Goal: Find specific page/section

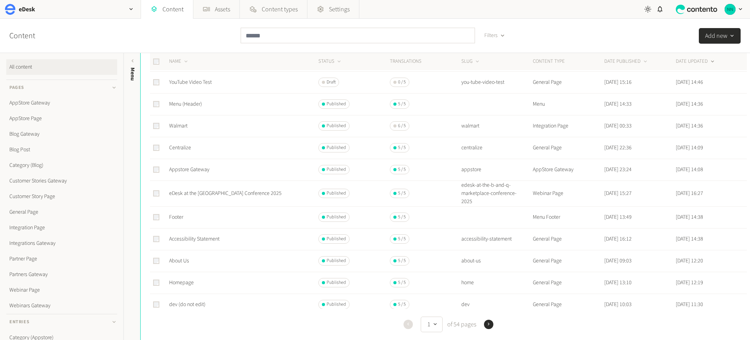
scroll to position [122, 0]
click at [274, 34] on input "text" at bounding box center [357, 36] width 234 height 16
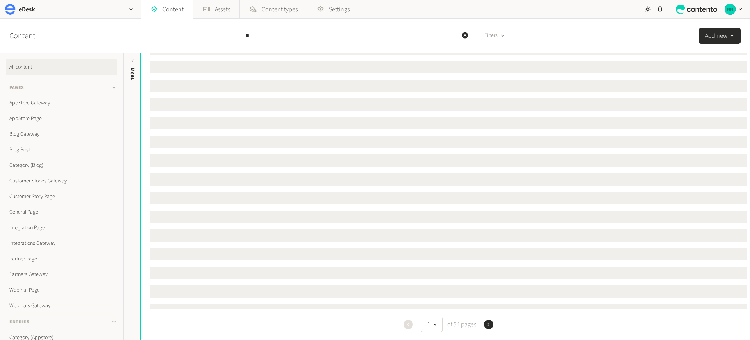
scroll to position [0, 0]
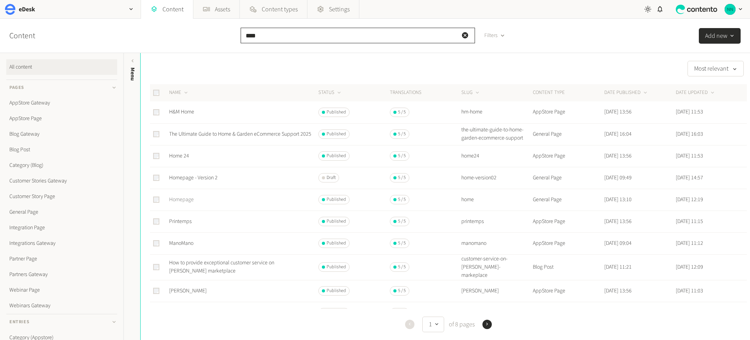
type input "****"
click at [177, 202] on link "Homepage" at bounding box center [181, 200] width 25 height 8
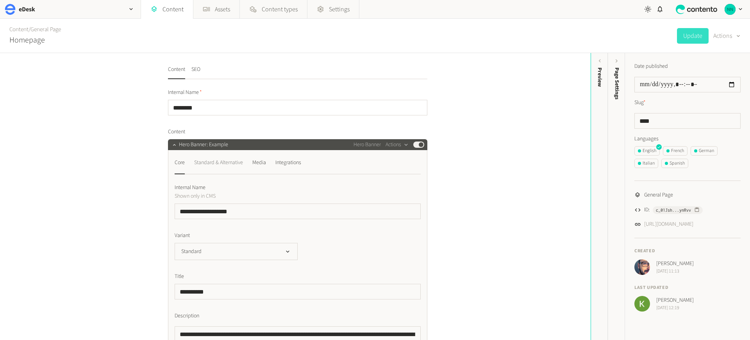
click at [230, 161] on div "Standard & Alternative" at bounding box center [218, 163] width 49 height 12
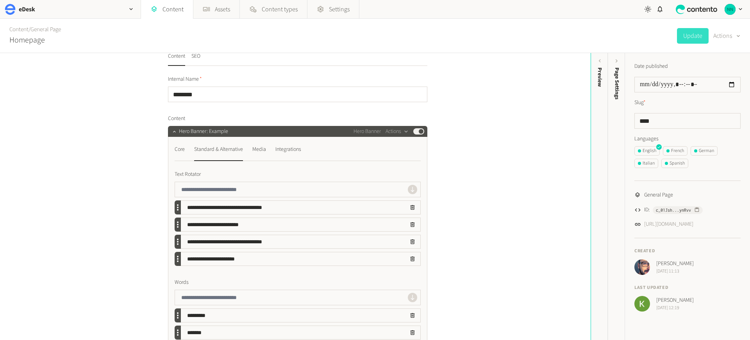
scroll to position [118, 0]
